Goal: Information Seeking & Learning: Check status

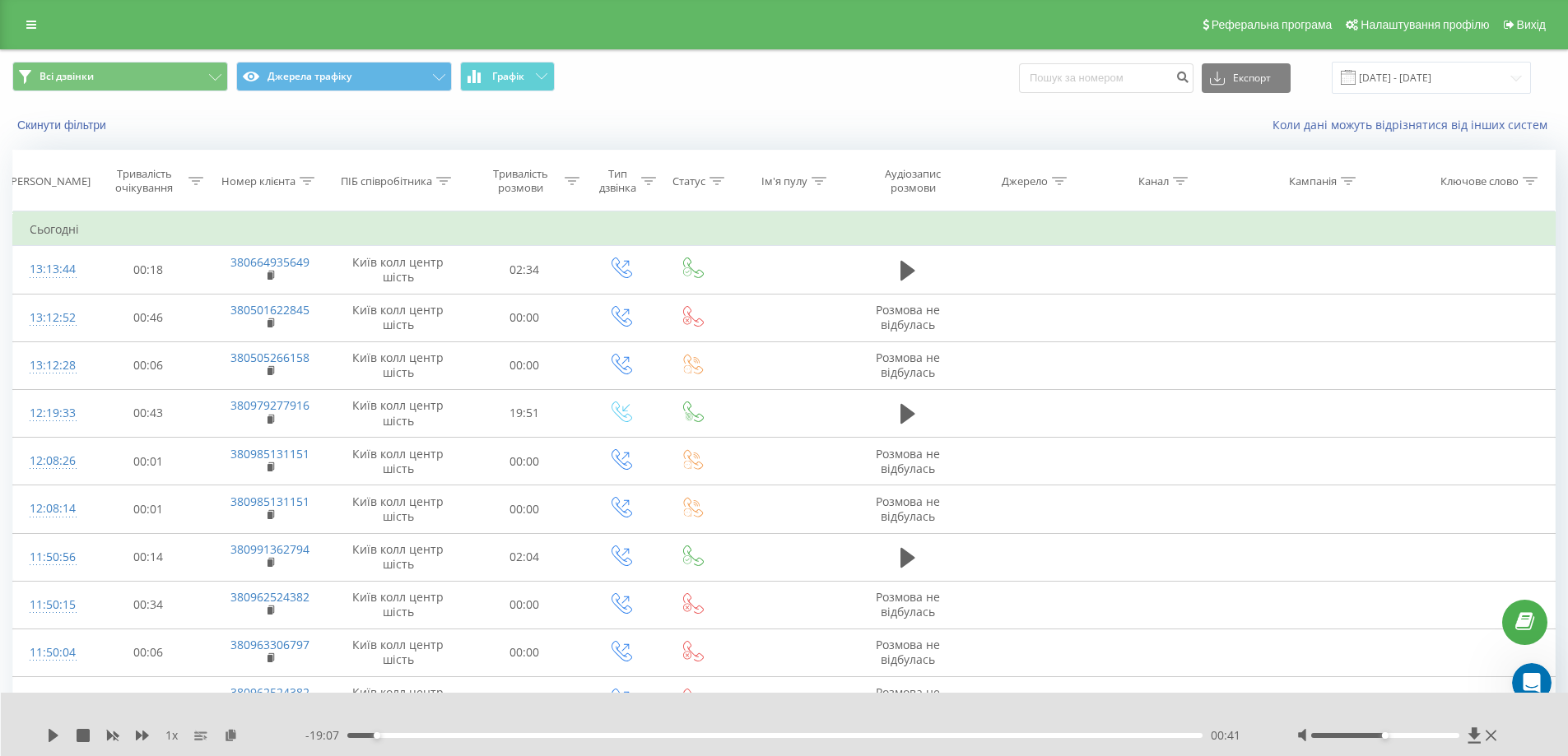
click at [35, 28] on icon at bounding box center [31, 25] width 10 height 12
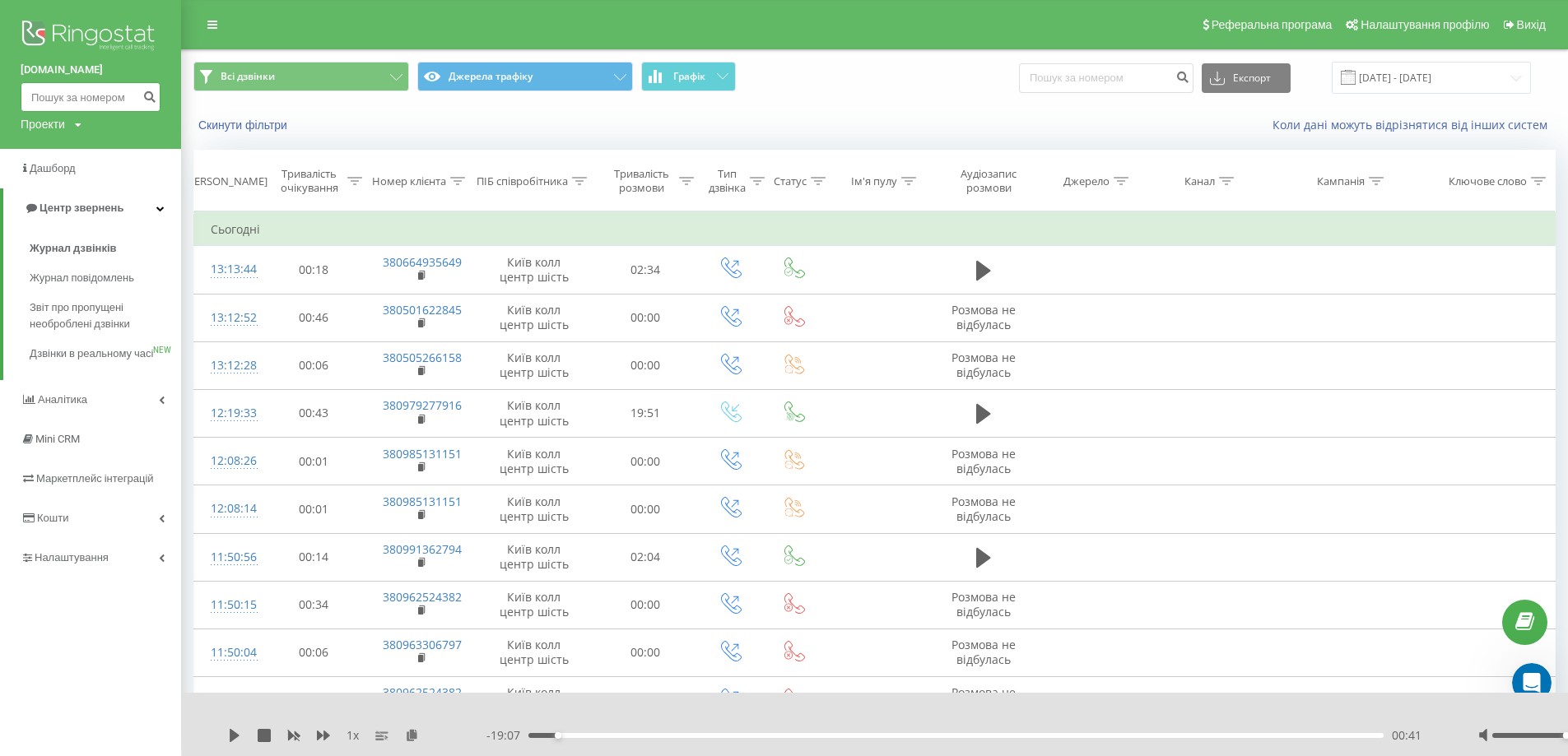
click at [50, 102] on input at bounding box center [91, 98] width 140 height 30
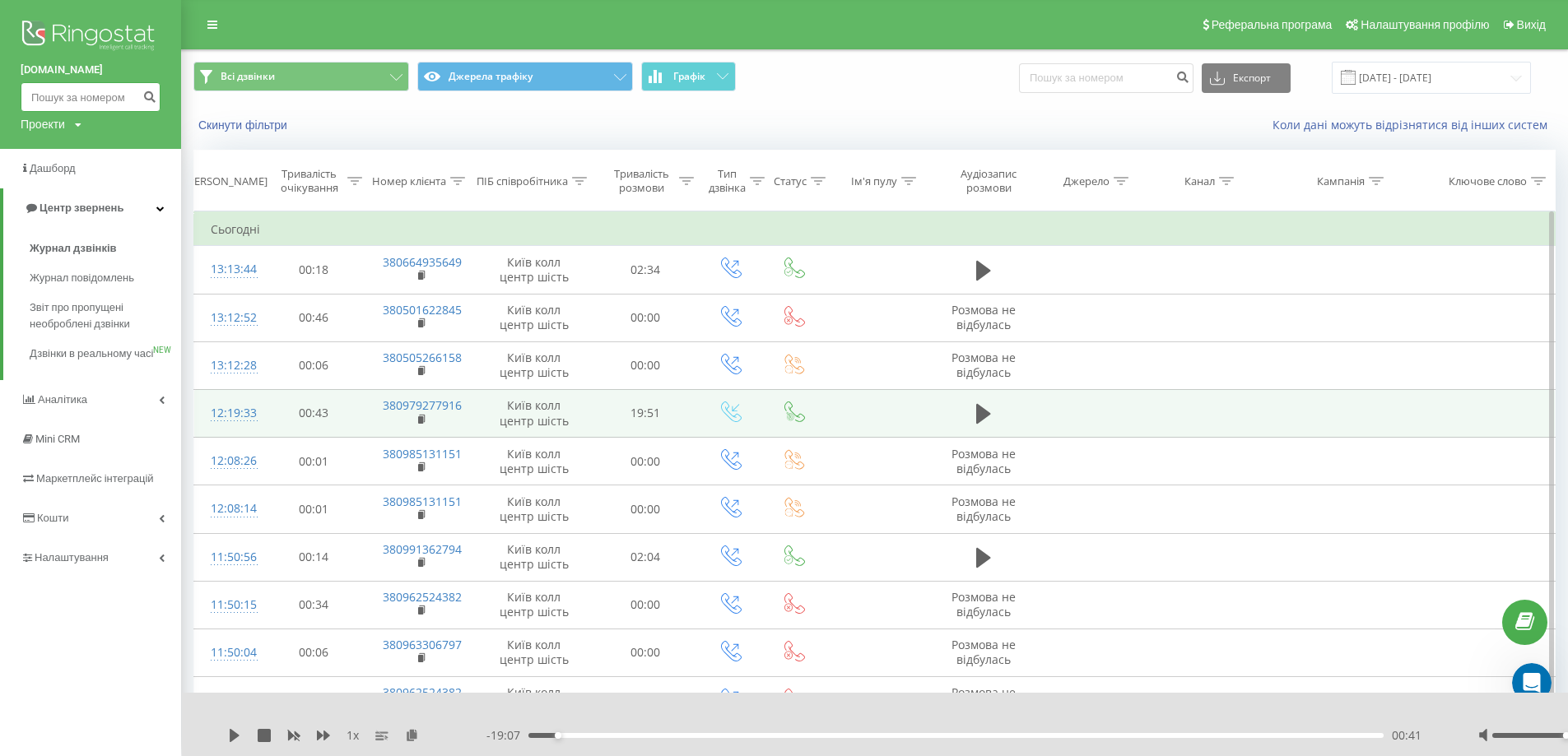
paste input "380935494466"
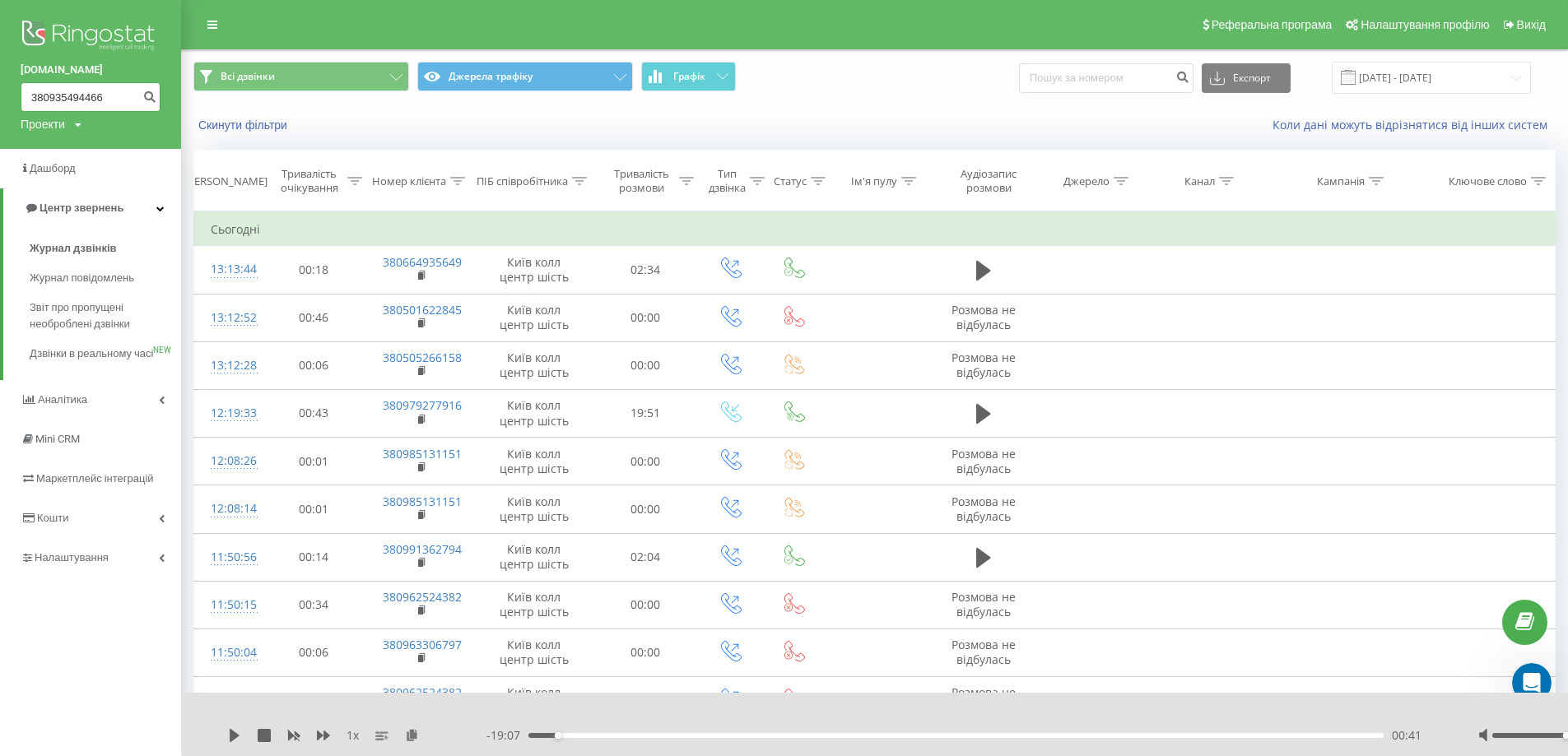
click at [41, 105] on input "380935494466" at bounding box center [91, 98] width 140 height 30
type input "380935494466"
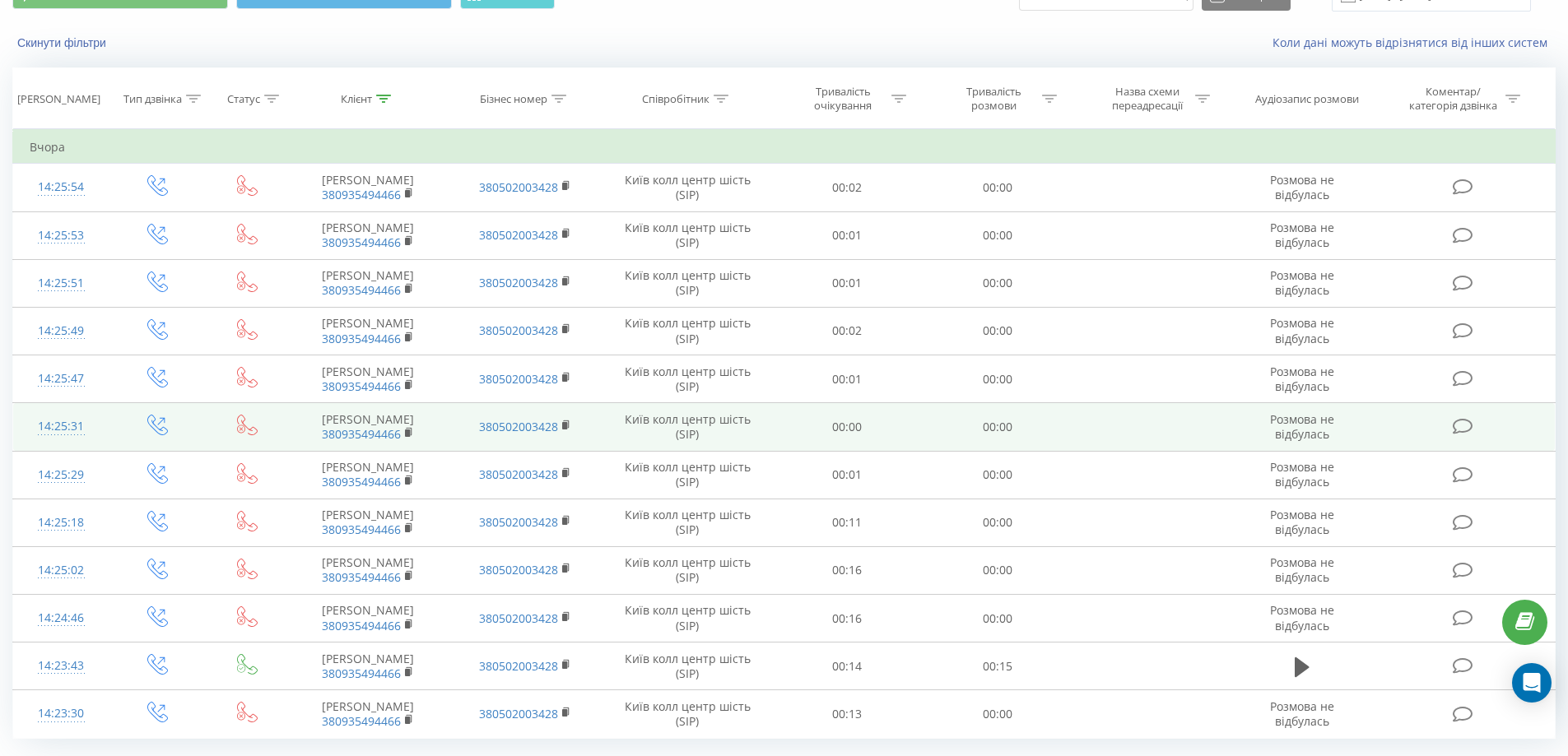
scroll to position [127, 0]
